Goal: Task Accomplishment & Management: Manage account settings

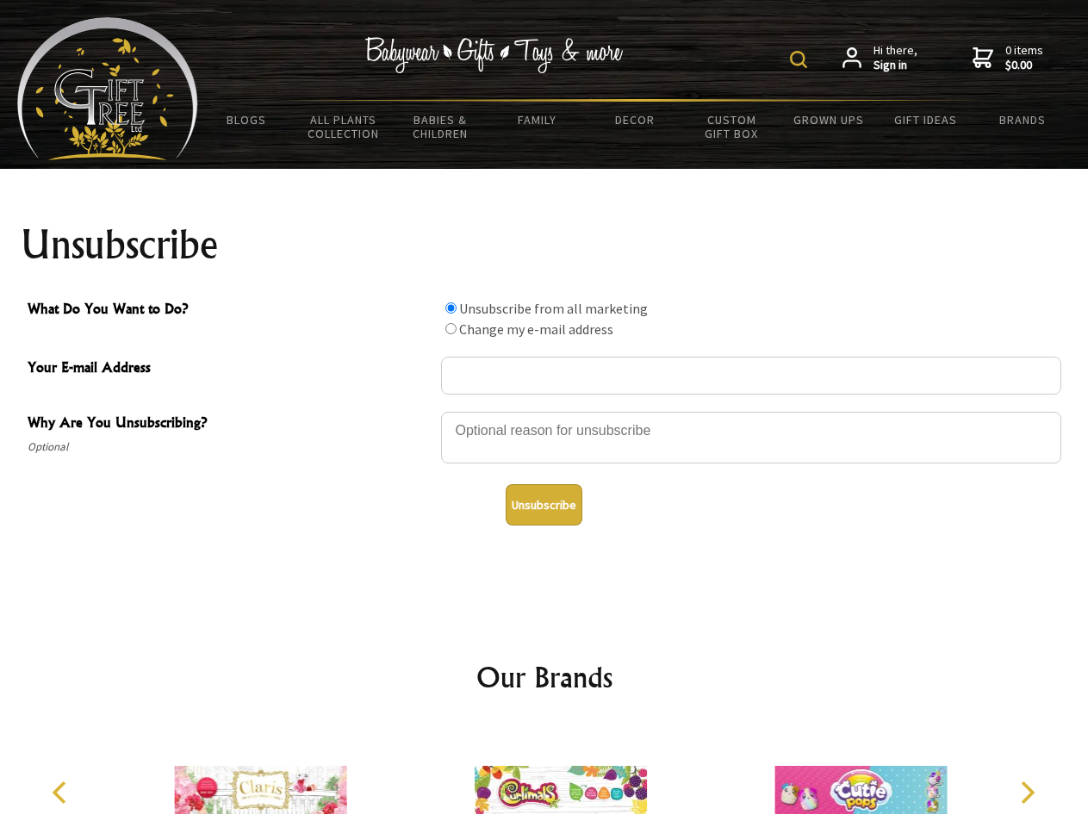
click at [801, 59] on img at bounding box center [798, 59] width 17 height 17
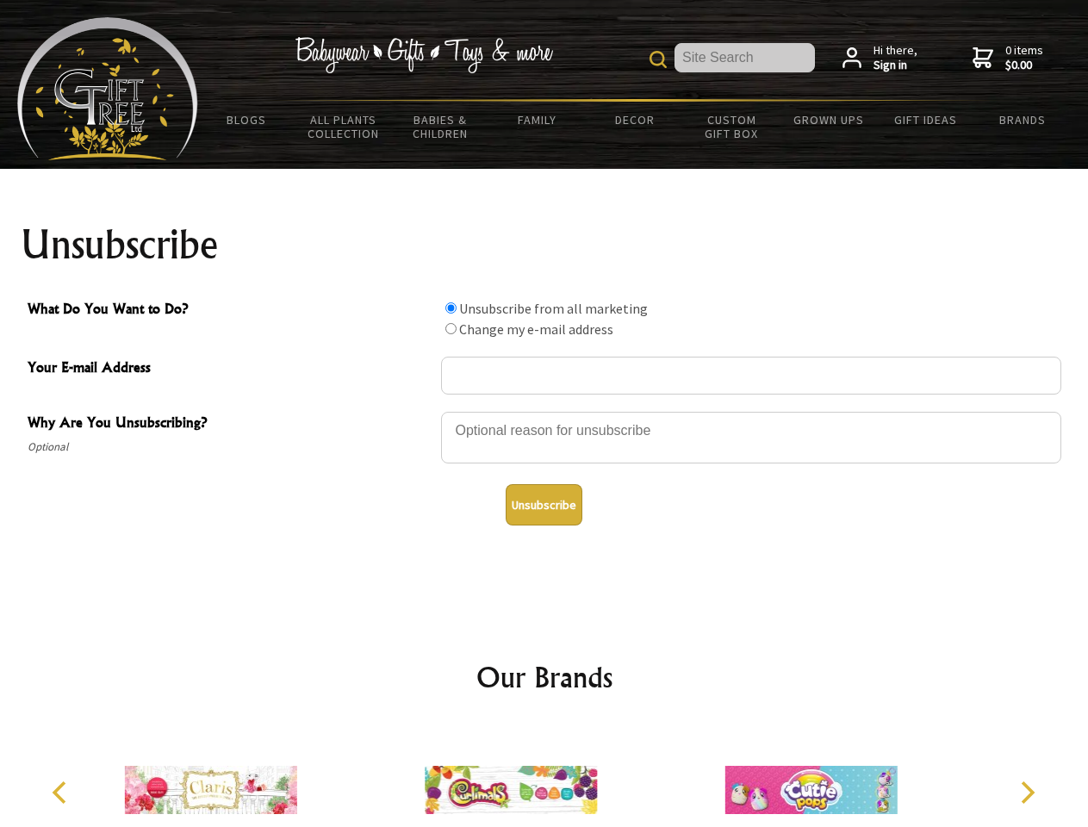
click at [544, 411] on div at bounding box center [751, 440] width 620 height 60
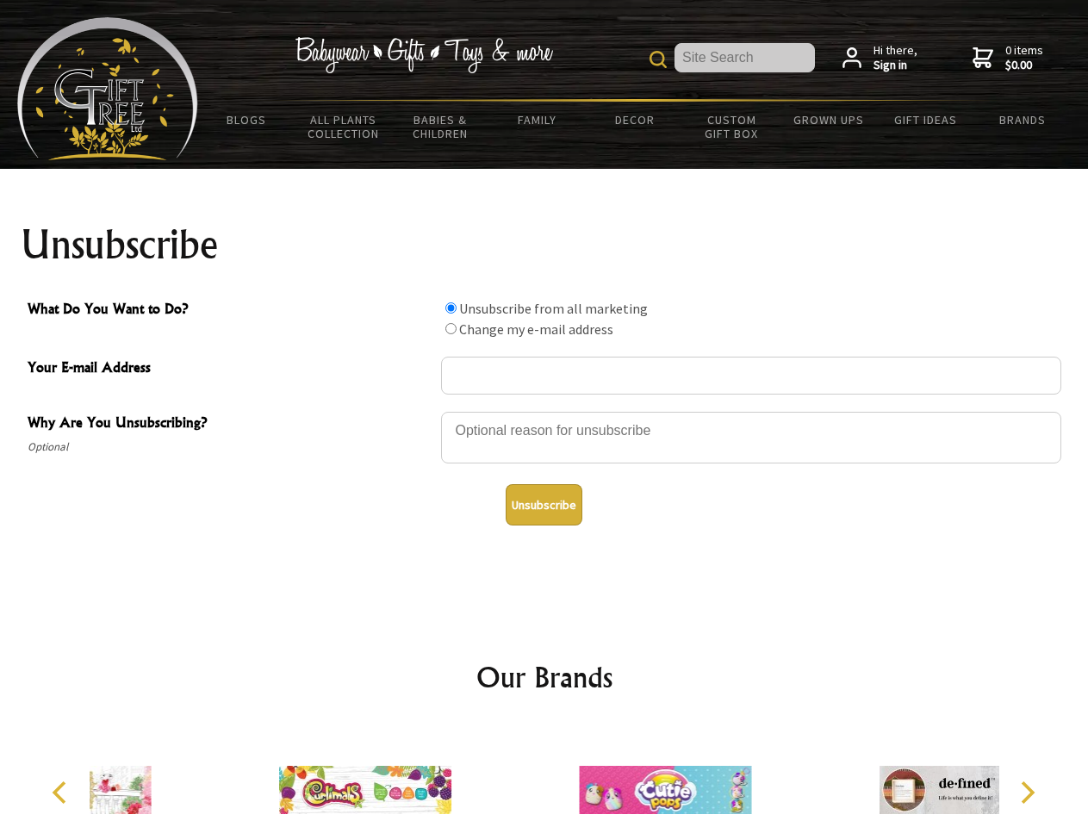
click at [450, 307] on input "What Do You Want to Do?" at bounding box center [450, 307] width 11 height 11
click at [450, 328] on input "What Do You Want to Do?" at bounding box center [450, 328] width 11 height 11
radio input "true"
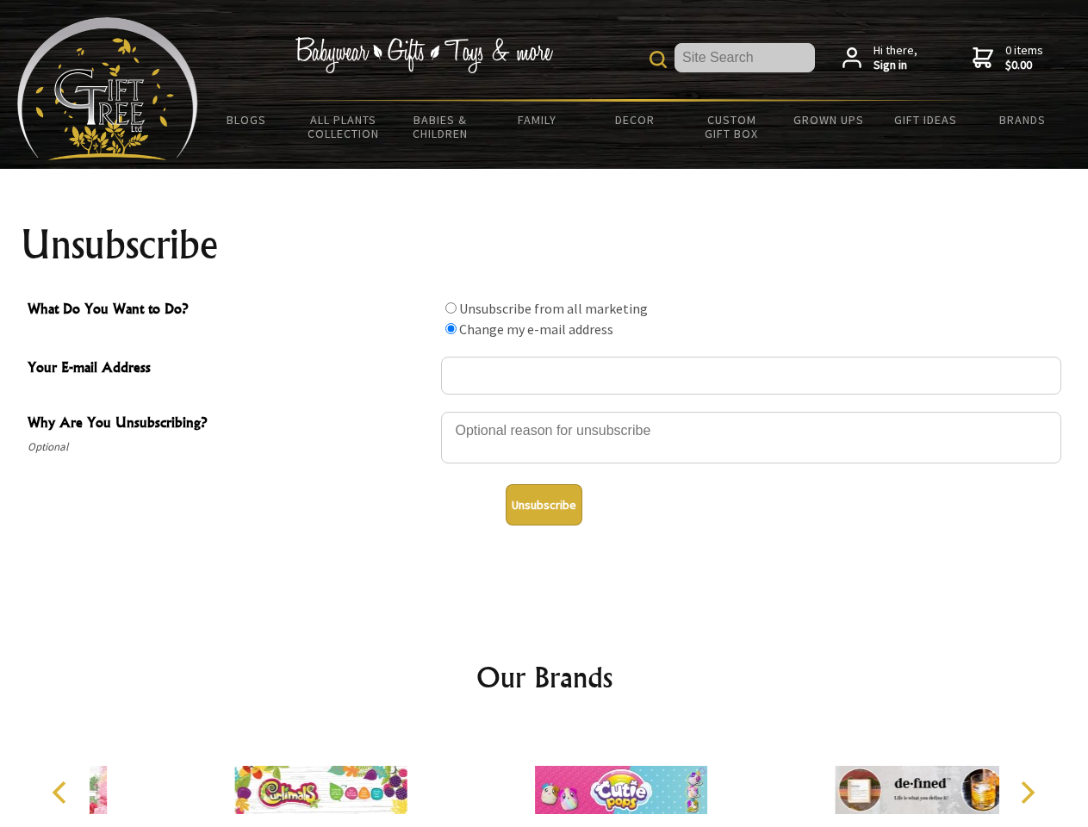
click at [543, 505] on button "Unsubscribe" at bounding box center [544, 504] width 77 height 41
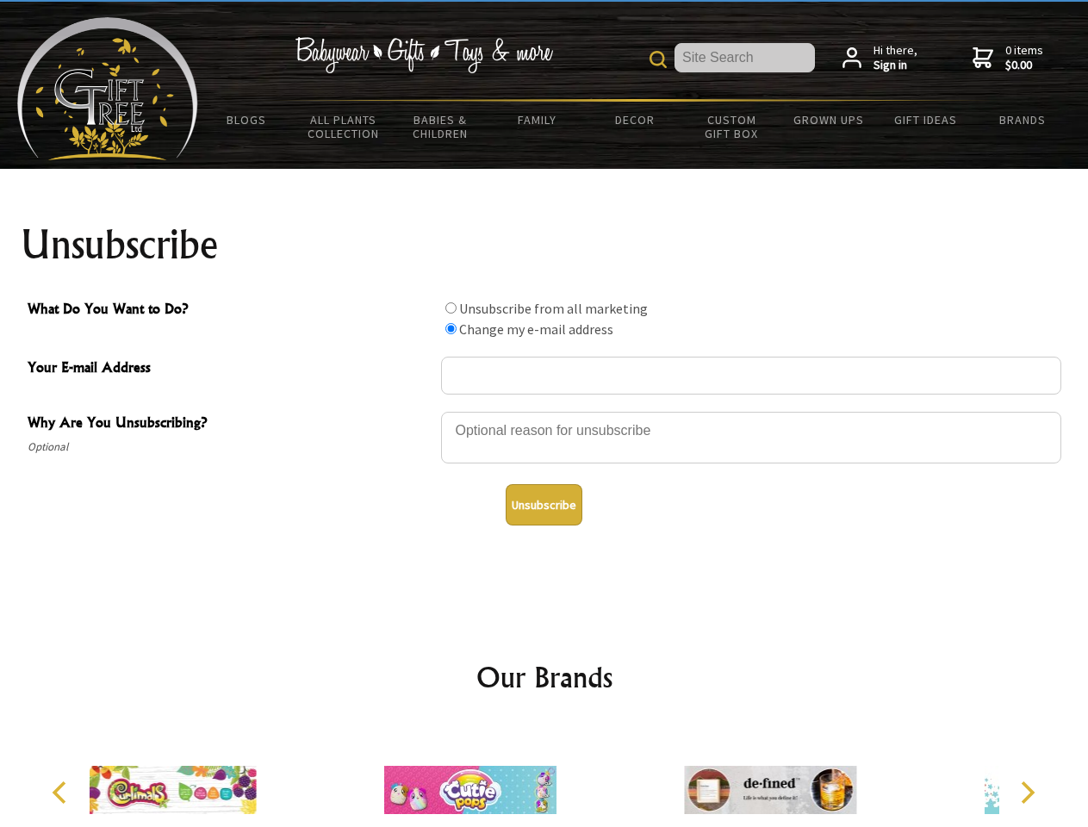
click at [62, 792] on icon "Previous" at bounding box center [61, 792] width 22 height 22
click at [1027, 792] on icon "Next" at bounding box center [1026, 792] width 22 height 22
